Goal: Transaction & Acquisition: Subscribe to service/newsletter

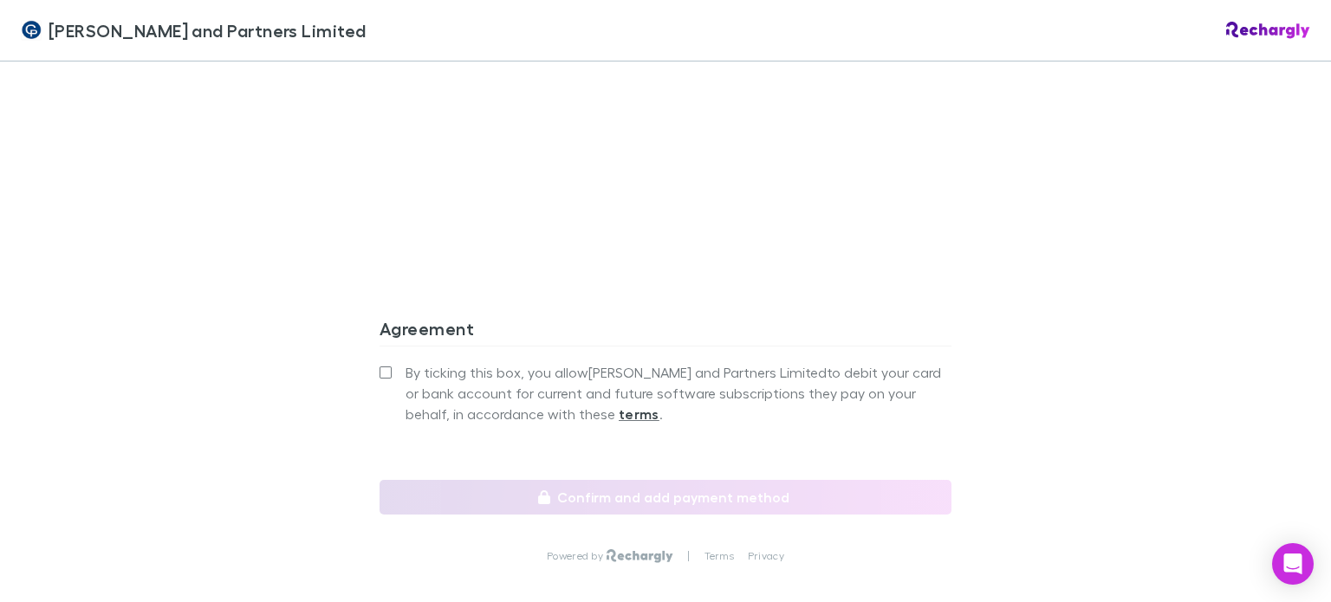
scroll to position [1703, 0]
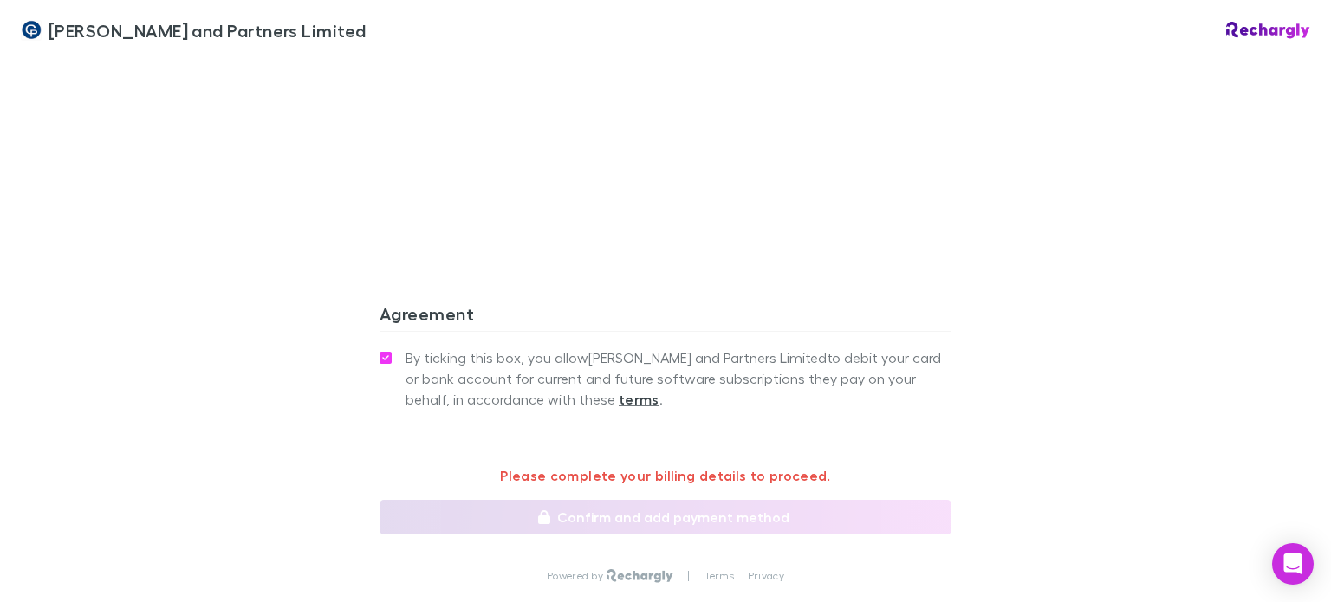
click at [623, 373] on div "By ticking this box, you allow [PERSON_NAME] and Partners Limited to debit your…" at bounding box center [665, 406] width 572 height 120
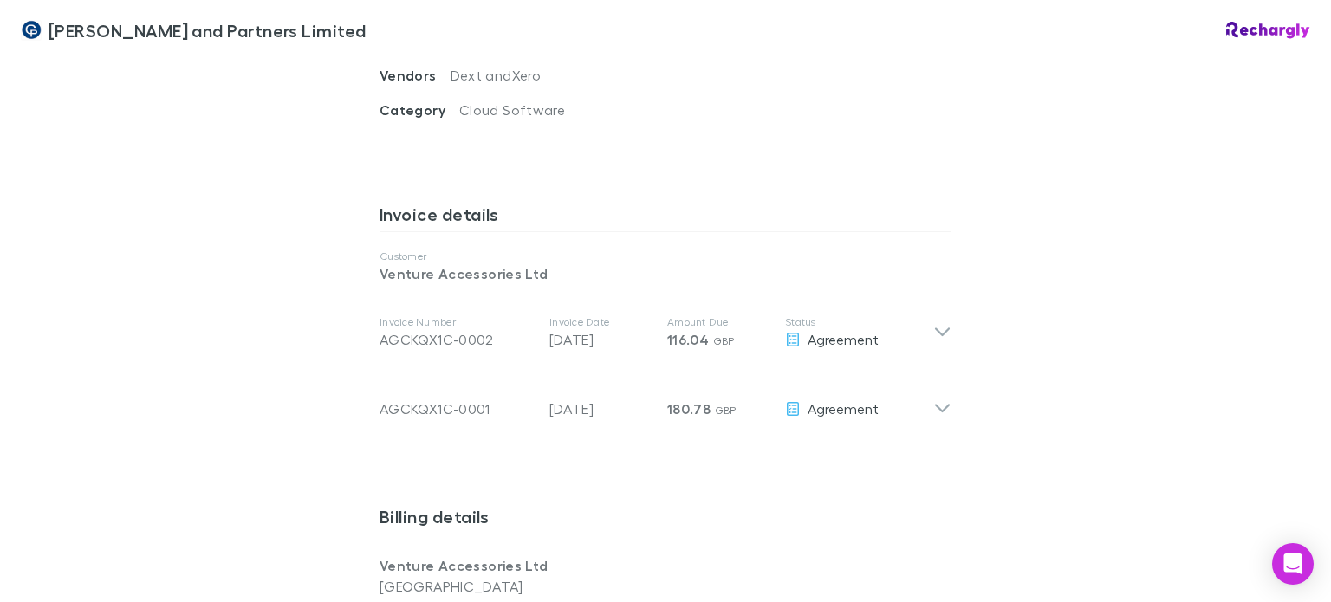
scroll to position [837, 0]
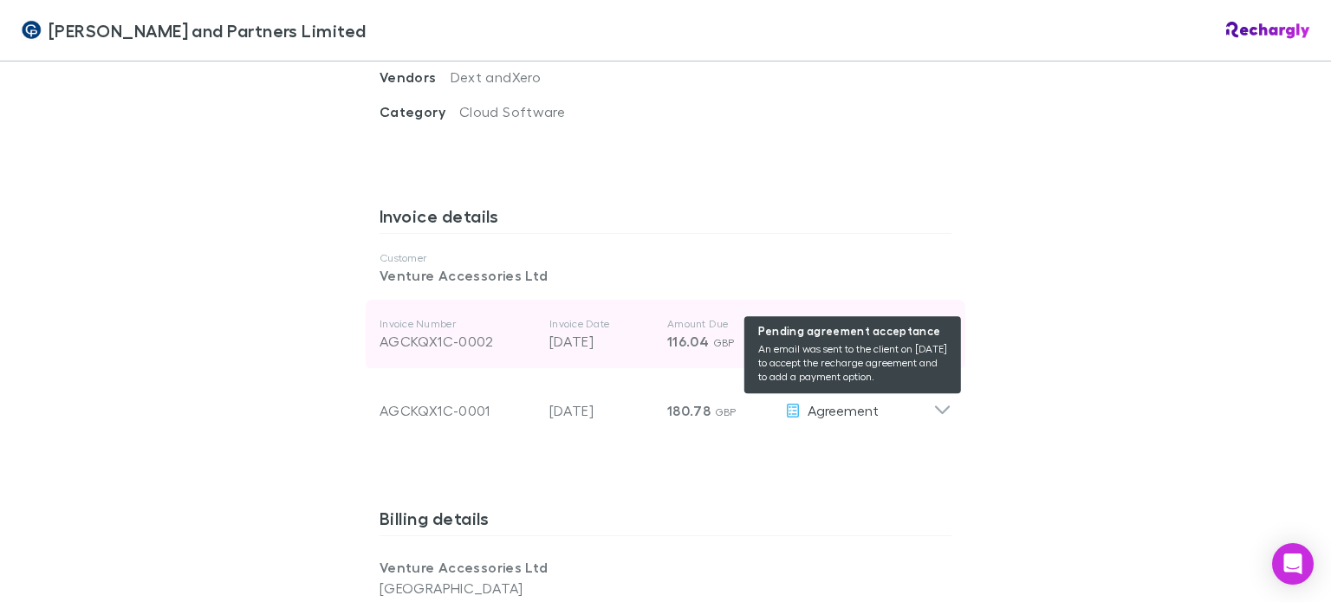
click at [891, 331] on div "Agreement" at bounding box center [859, 341] width 148 height 21
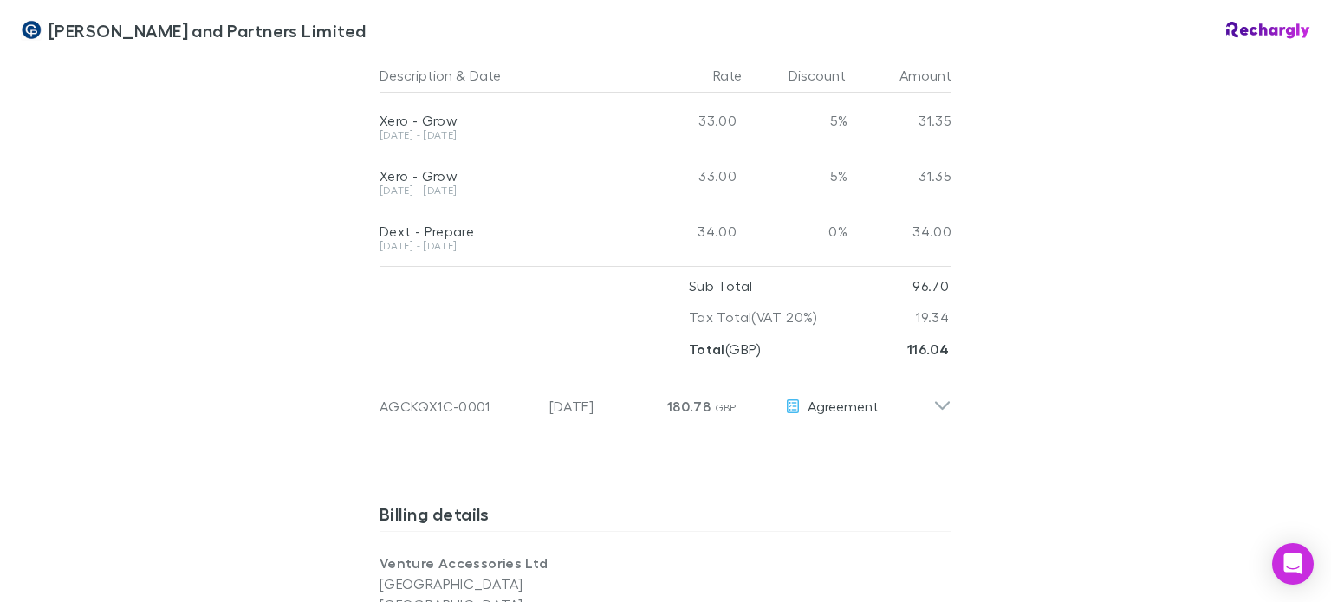
scroll to position [1184, 0]
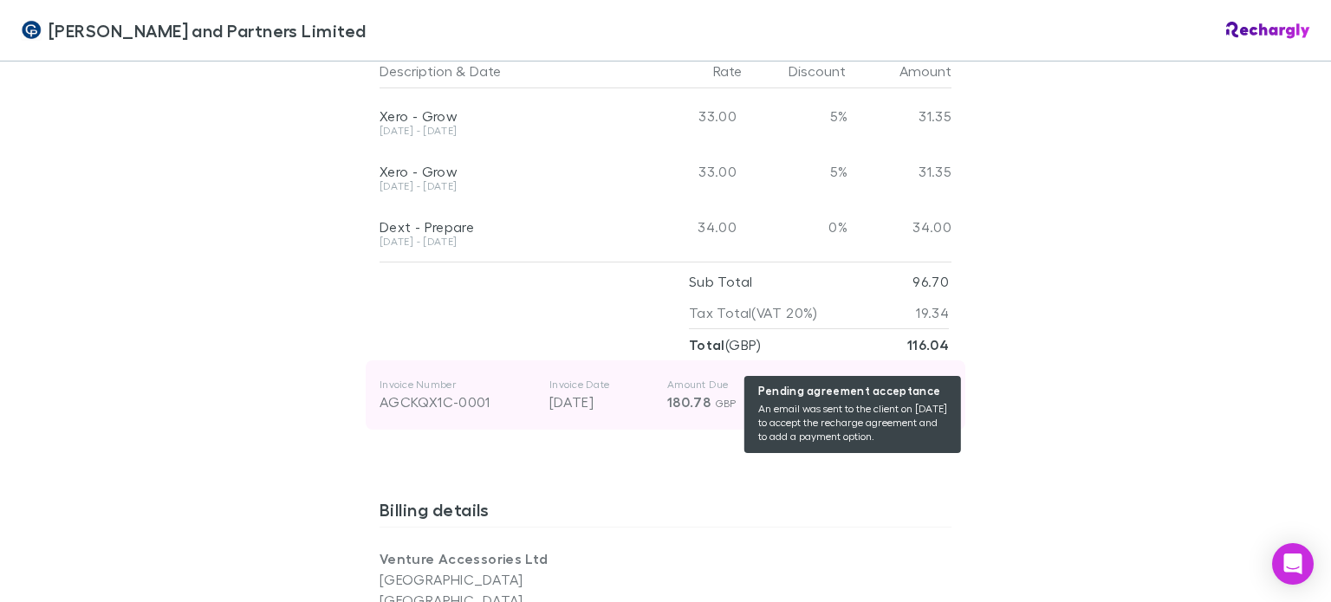
click at [859, 393] on span "Agreement" at bounding box center [843, 401] width 71 height 16
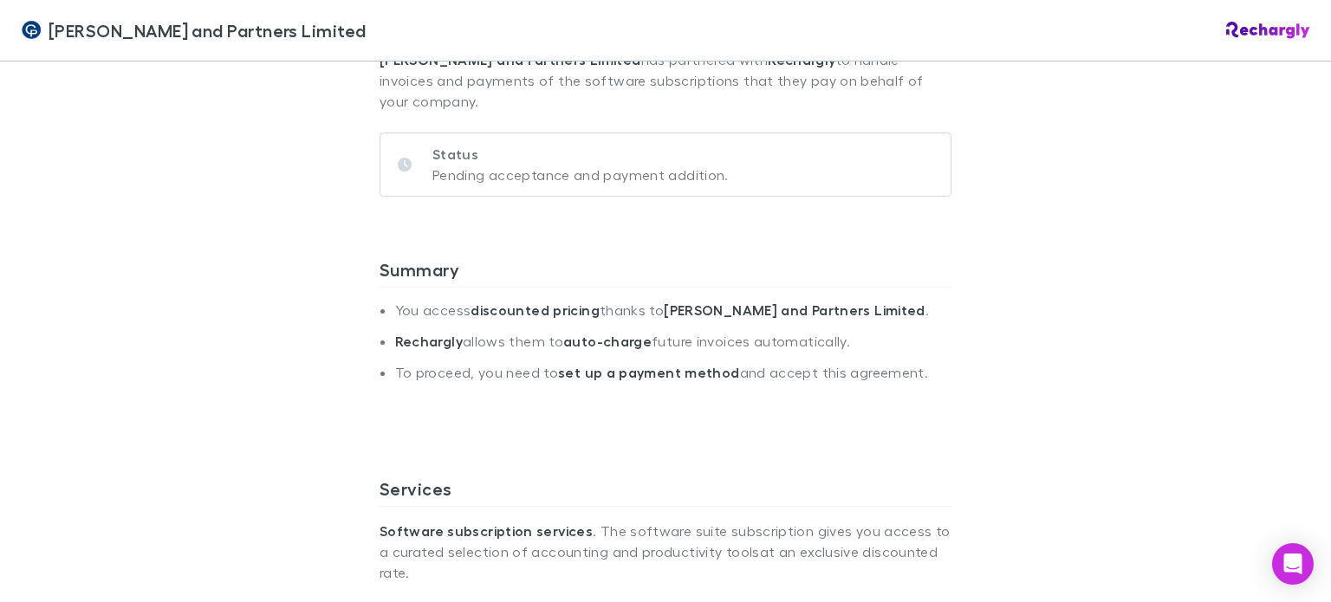
scroll to position [57, 0]
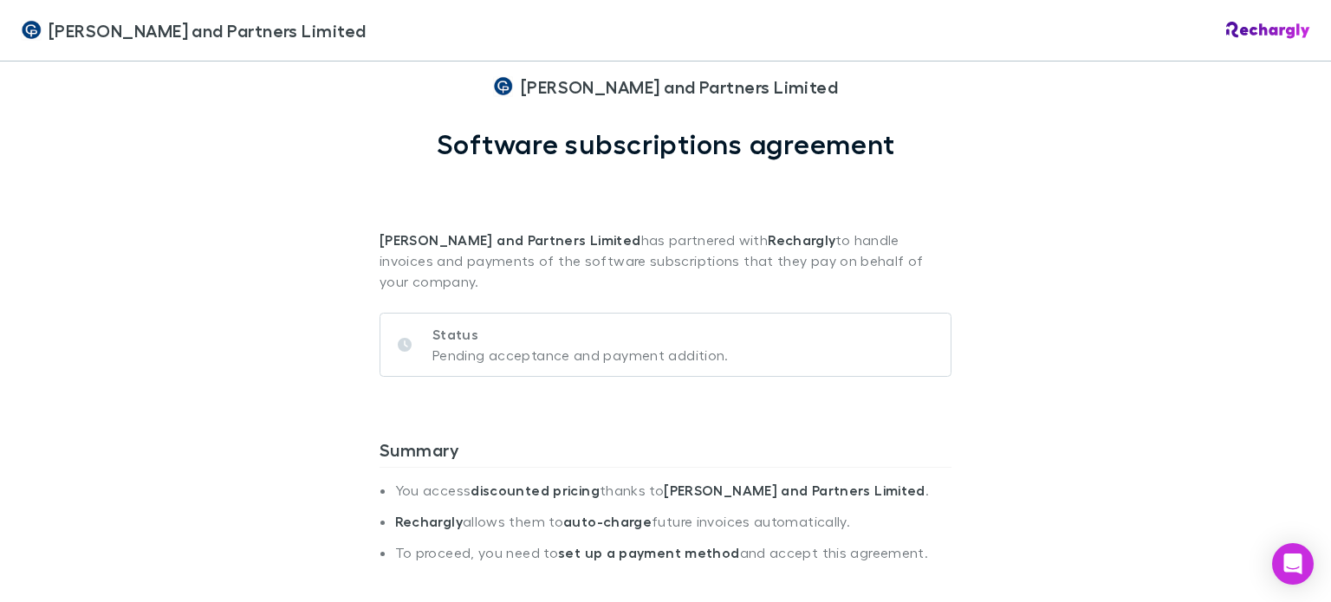
click at [482, 345] on p "Pending acceptance and payment addition." at bounding box center [580, 355] width 296 height 21
click at [686, 244] on p "[PERSON_NAME] and Partners Limited has partnered with Rechargly to handle invoi…" at bounding box center [665, 226] width 572 height 132
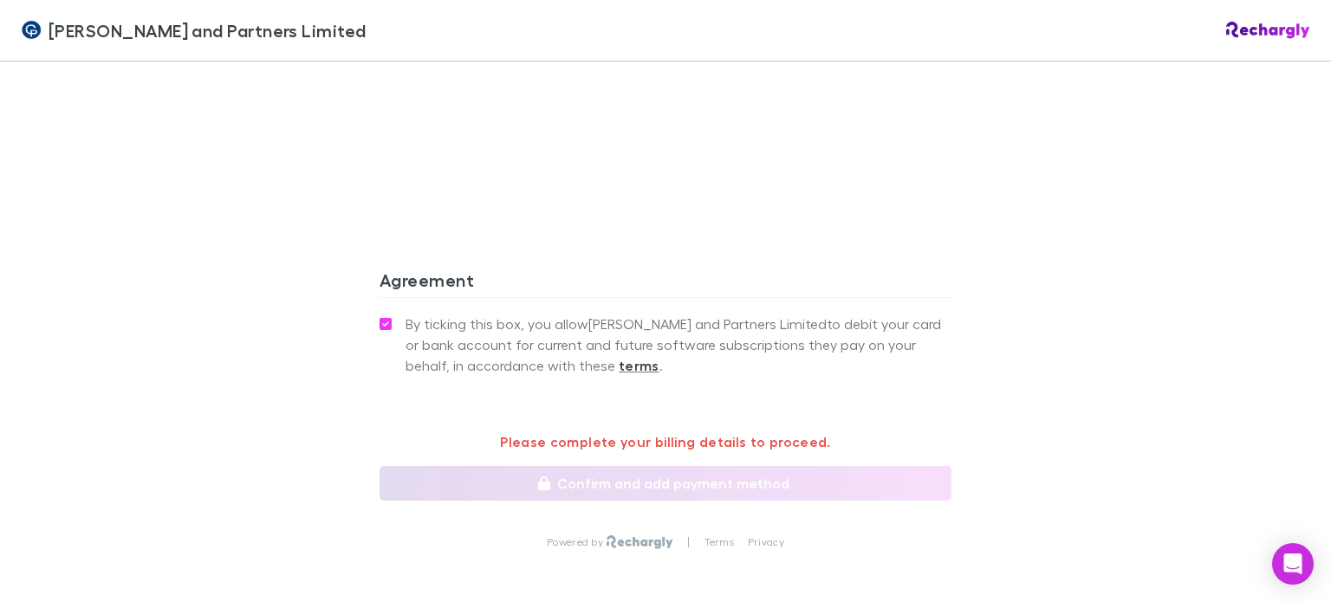
scroll to position [2326, 0]
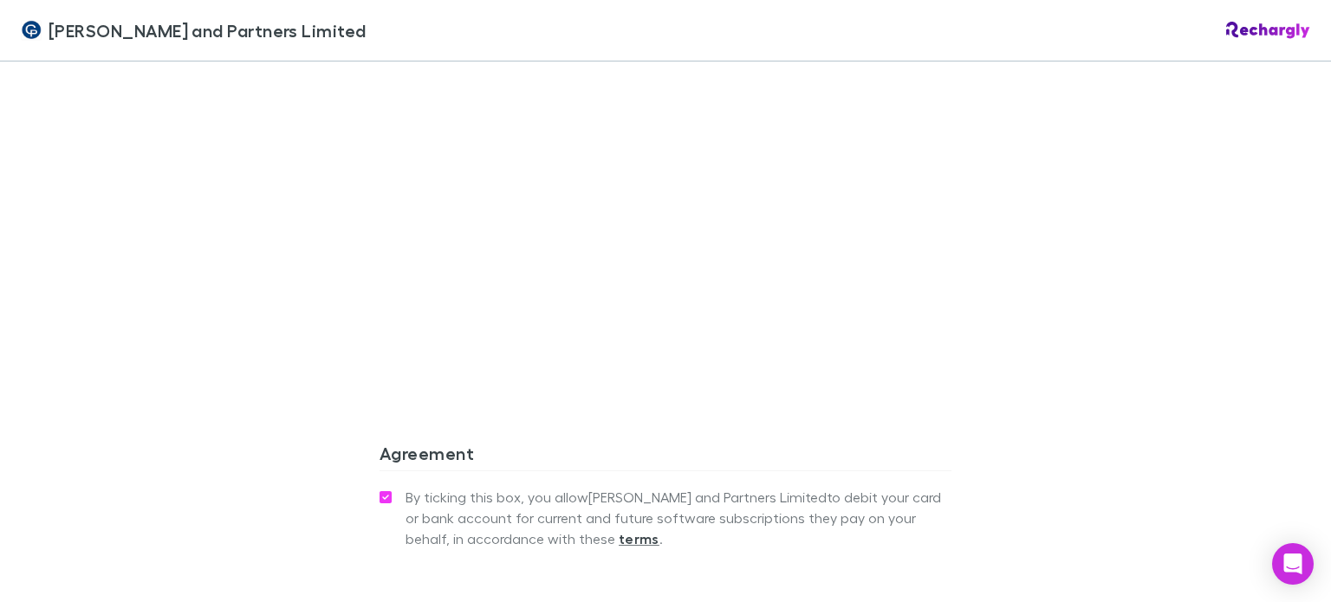
click at [735, 487] on span "By ticking this box, you allow [PERSON_NAME] and Partners Limited to debit your…" at bounding box center [678, 518] width 546 height 62
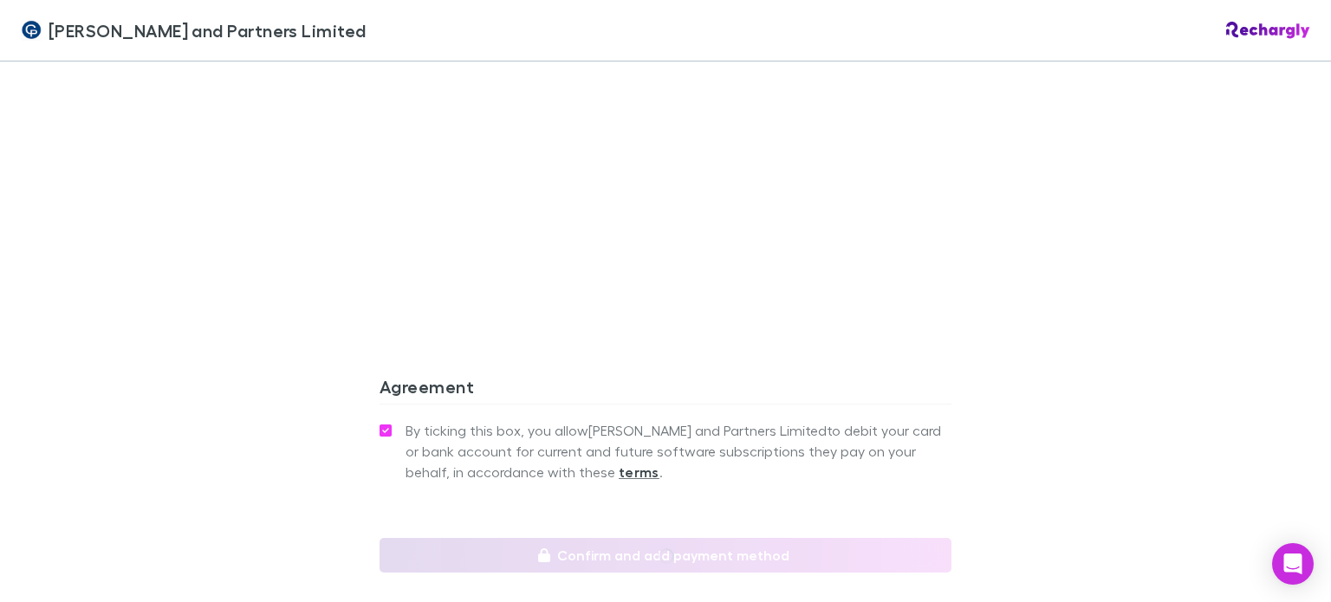
scroll to position [2465, 0]
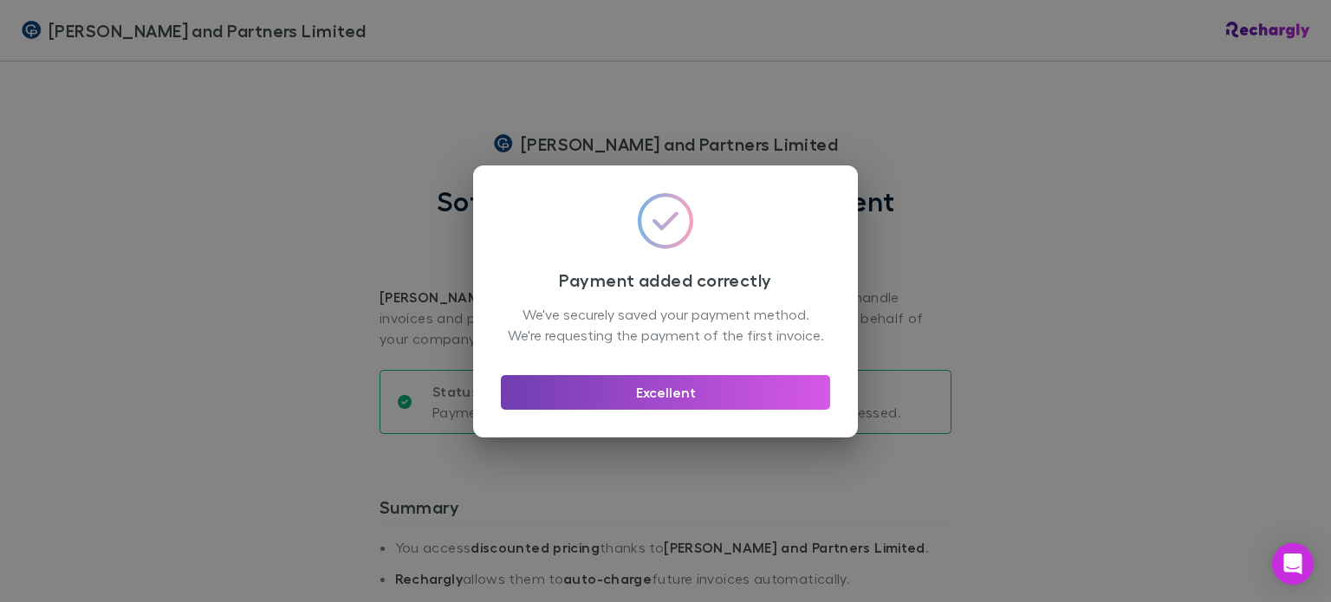
click at [654, 410] on button "Excellent" at bounding box center [665, 392] width 329 height 35
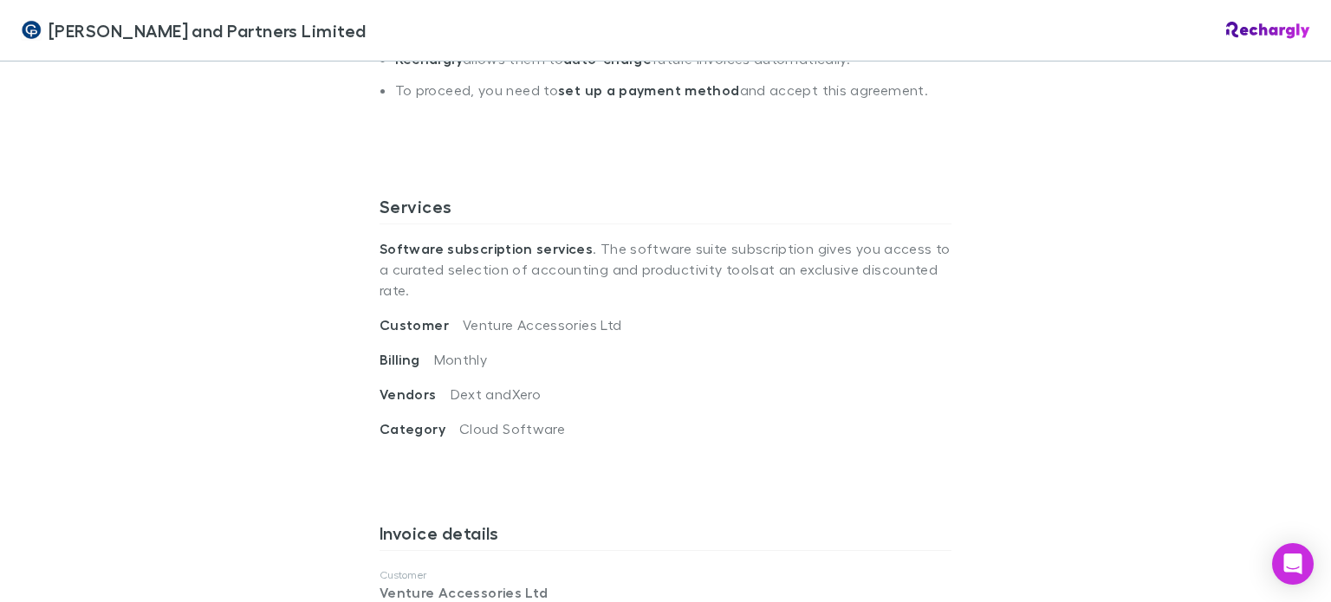
scroll to position [173, 0]
